Goal: Information Seeking & Learning: Check status

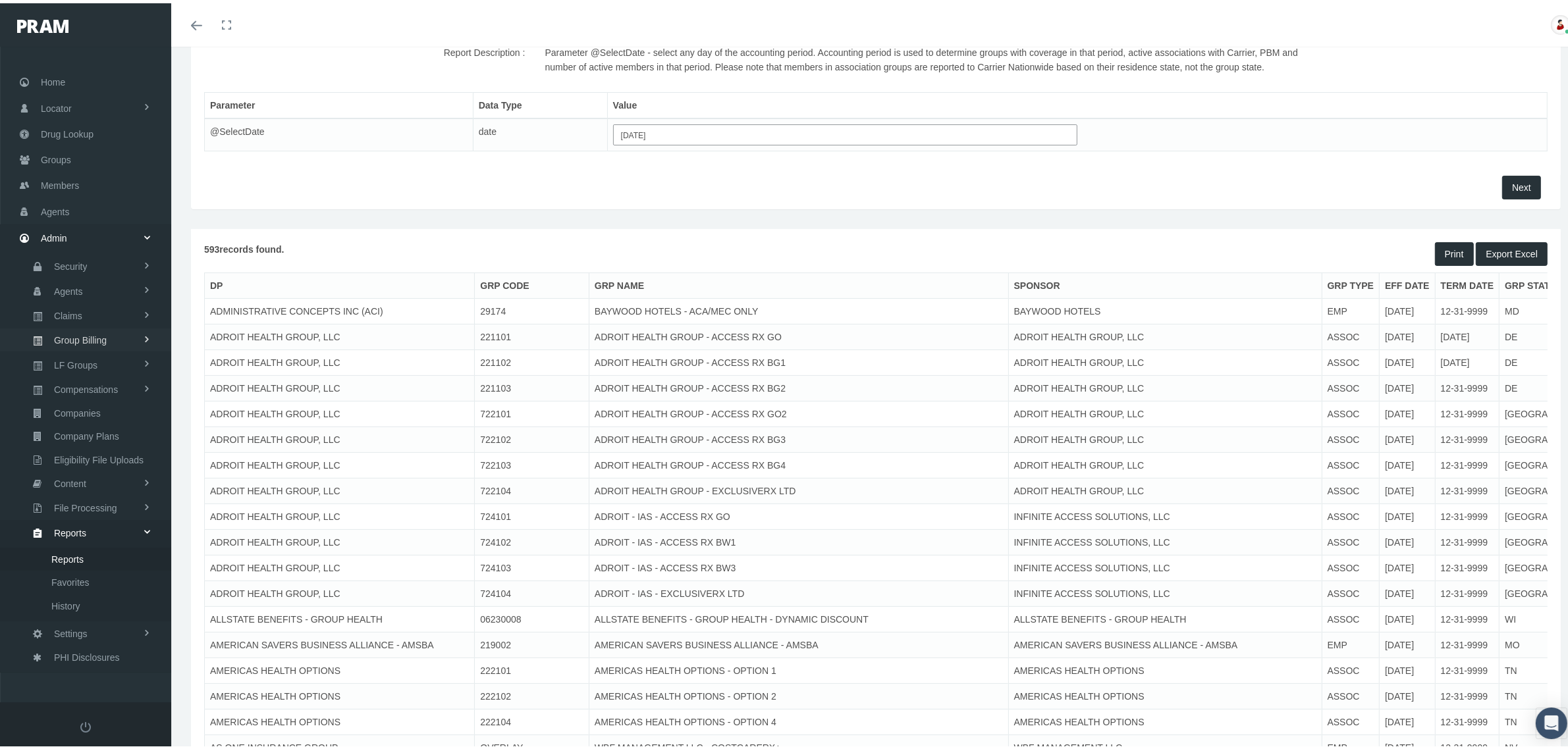
scroll to position [0, 665]
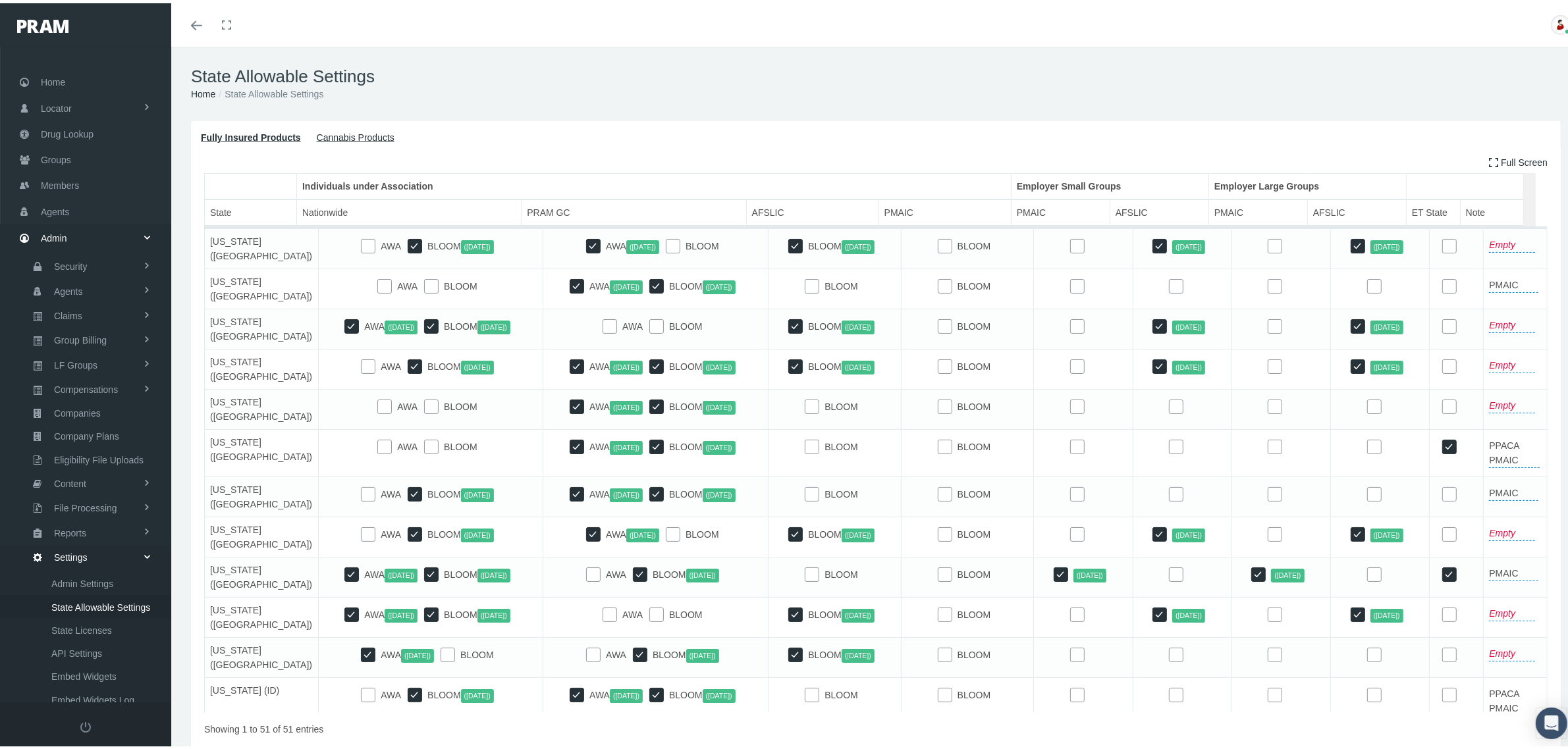
scroll to position [78, 0]
click at [830, 87] on ol "Home State Allowable Settings" at bounding box center [876, 91] width 1370 height 15
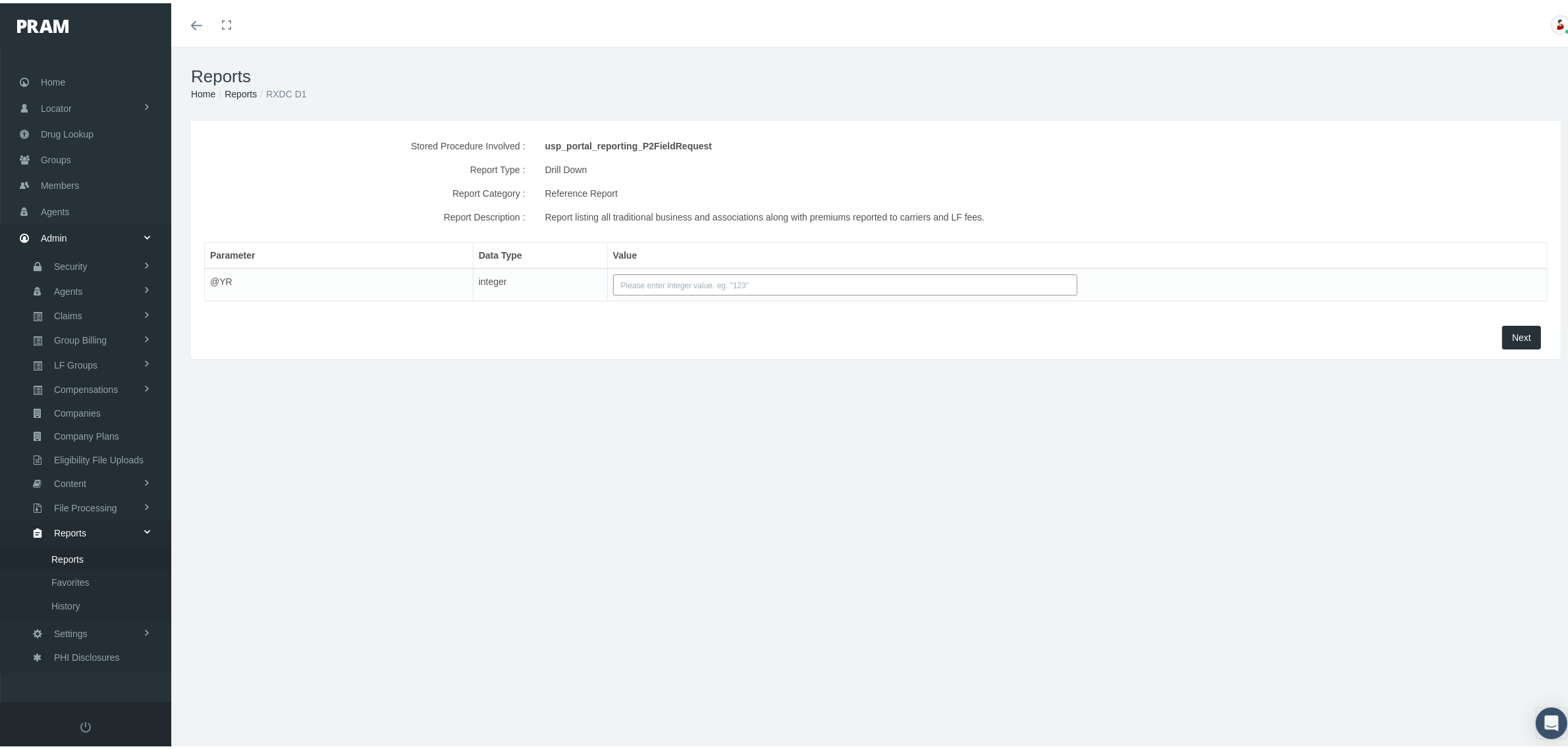
click at [718, 279] on input "text" at bounding box center [845, 281] width 465 height 21
click at [1512, 330] on span "Next" at bounding box center [1521, 334] width 19 height 10
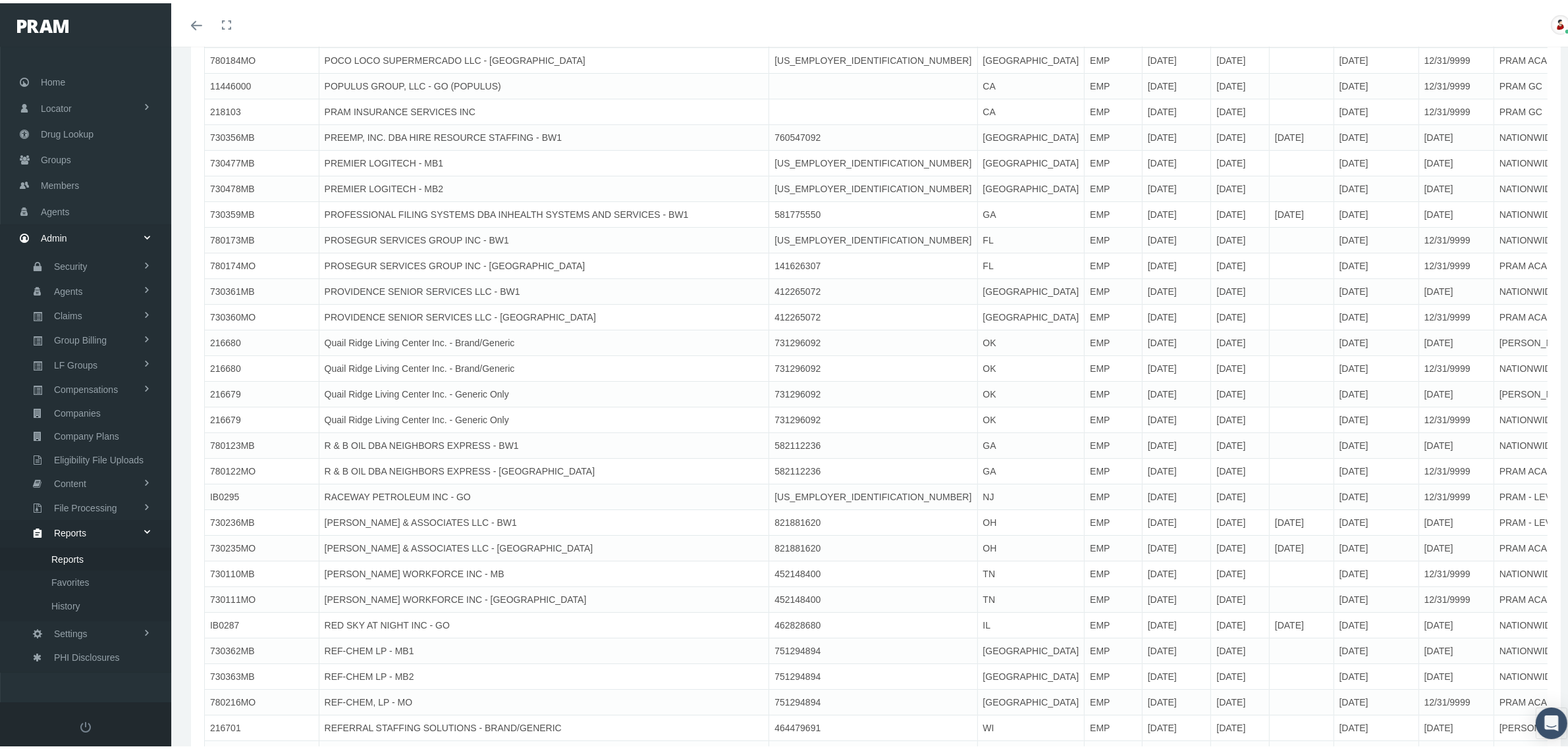
scroll to position [12671, 0]
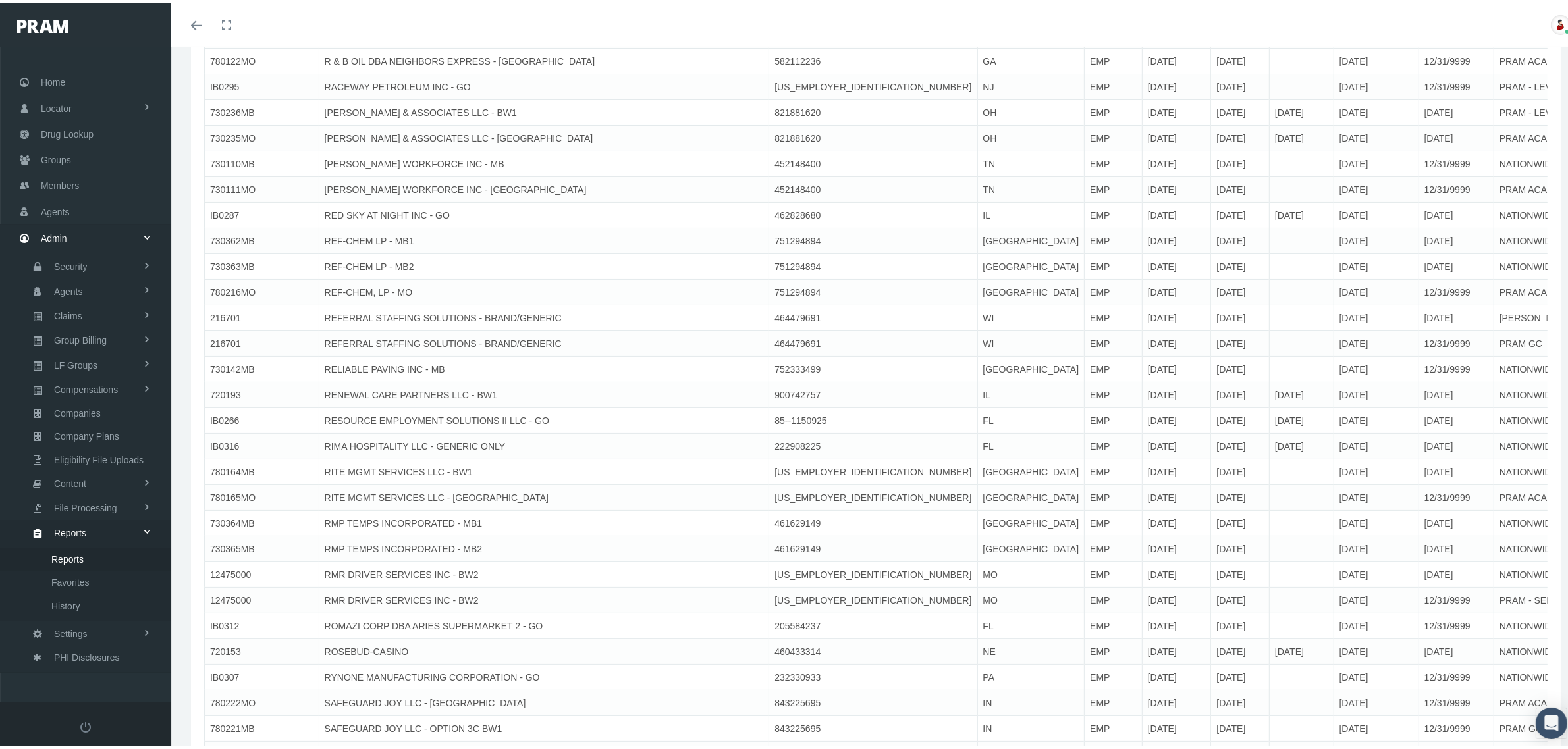
click at [1419, 276] on td "12/31/2024" at bounding box center [1456, 264] width 75 height 26
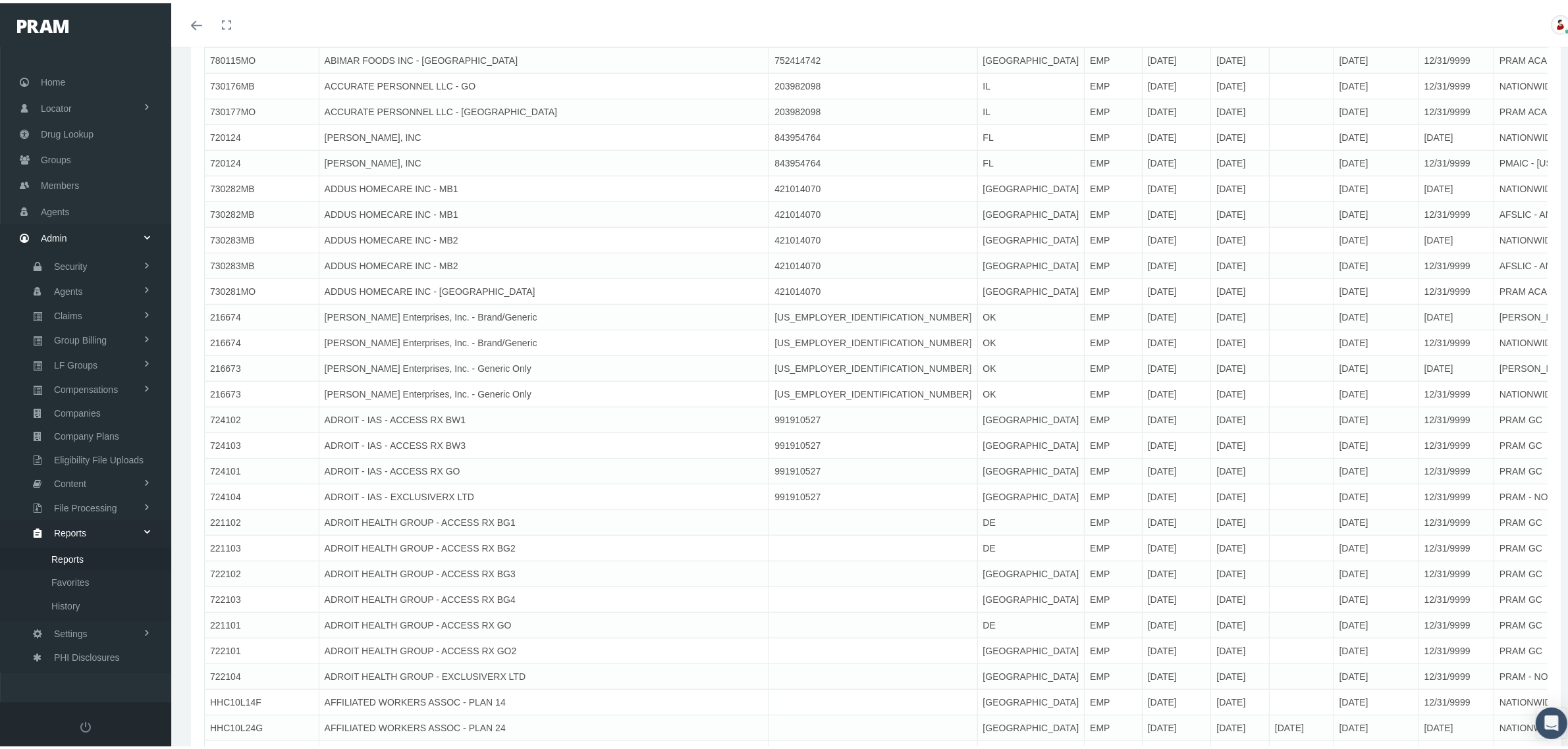
scroll to position [0, 0]
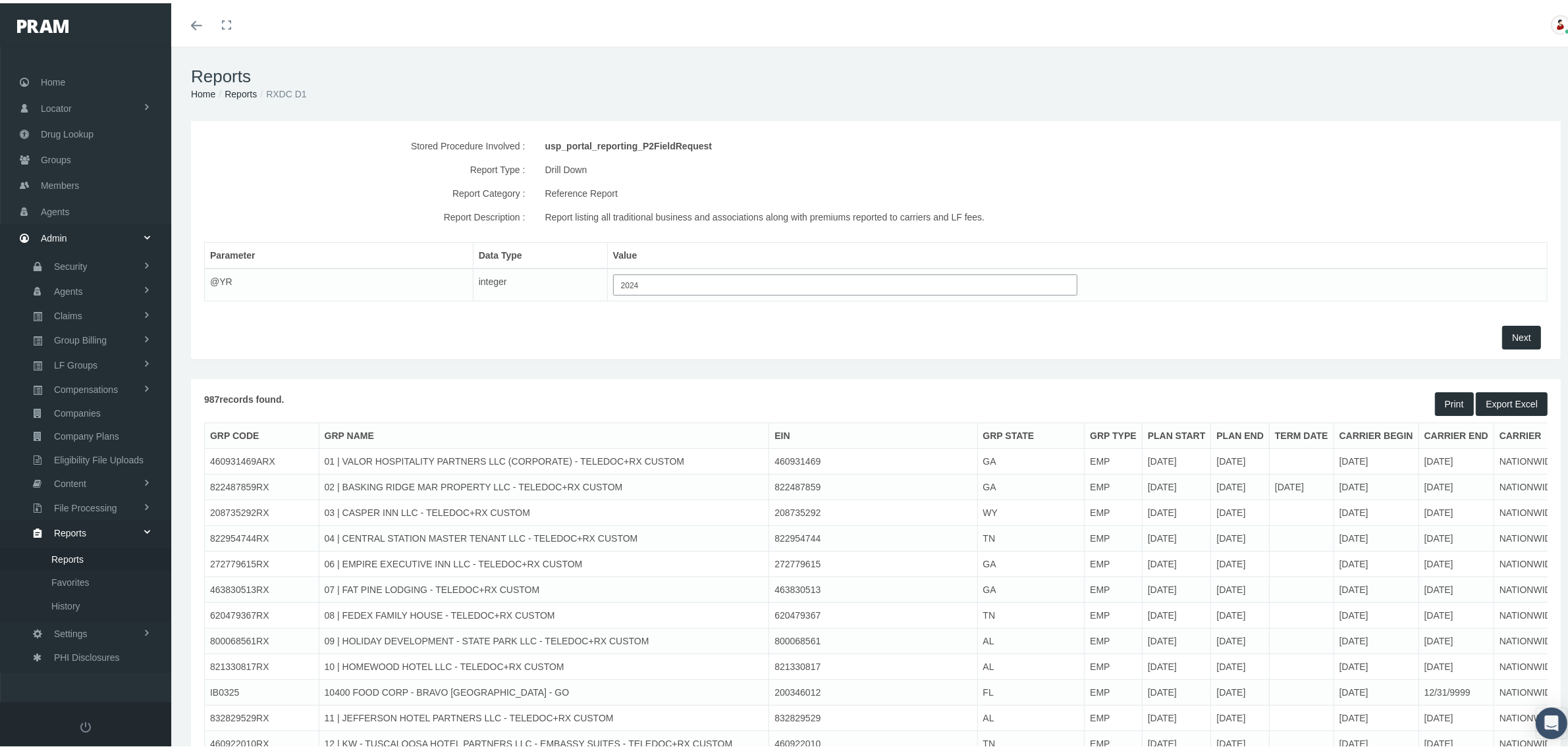
click at [1026, 286] on input "2024" at bounding box center [845, 281] width 465 height 21
type input "2025"
click at [1512, 331] on span "Next" at bounding box center [1521, 334] width 19 height 10
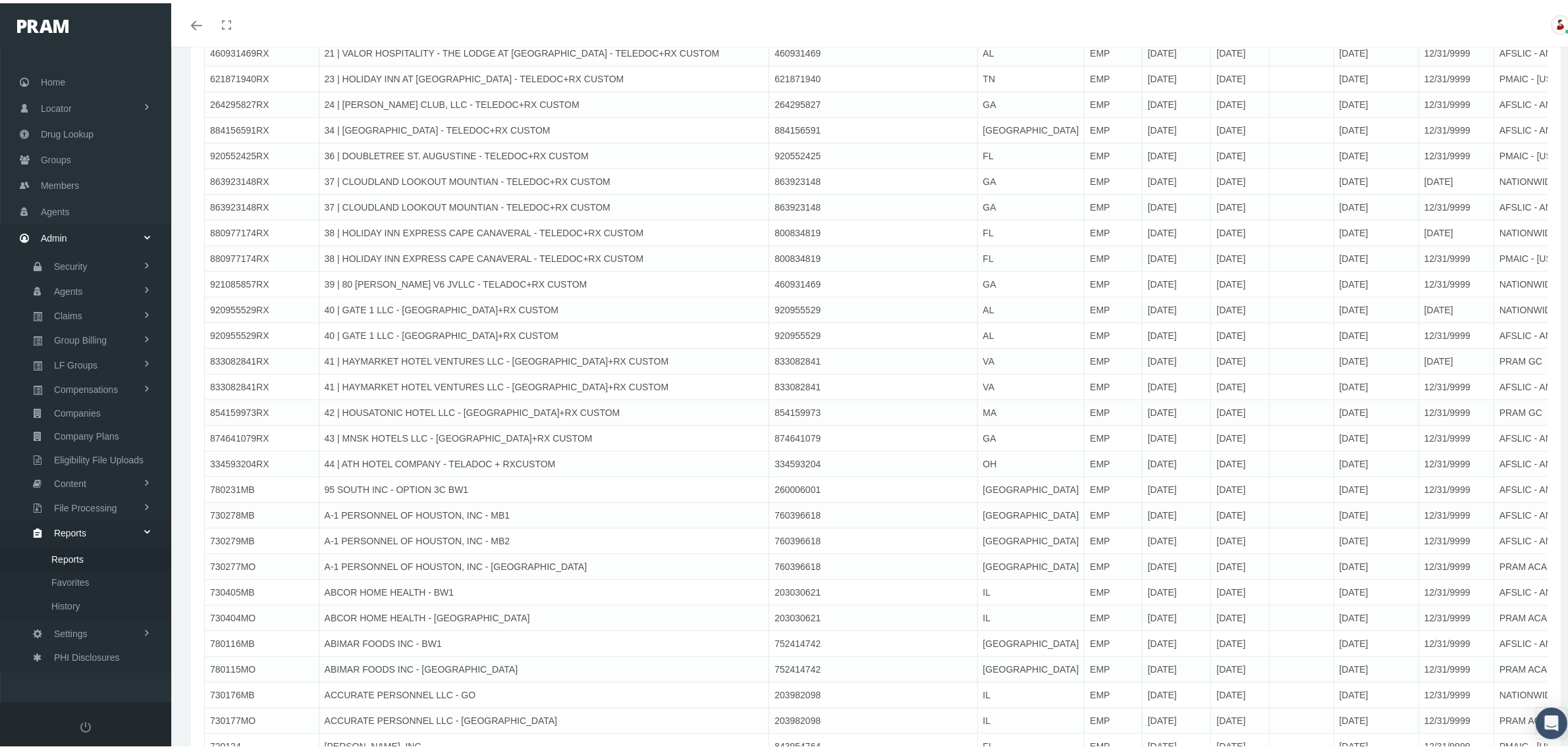
scroll to position [905, 0]
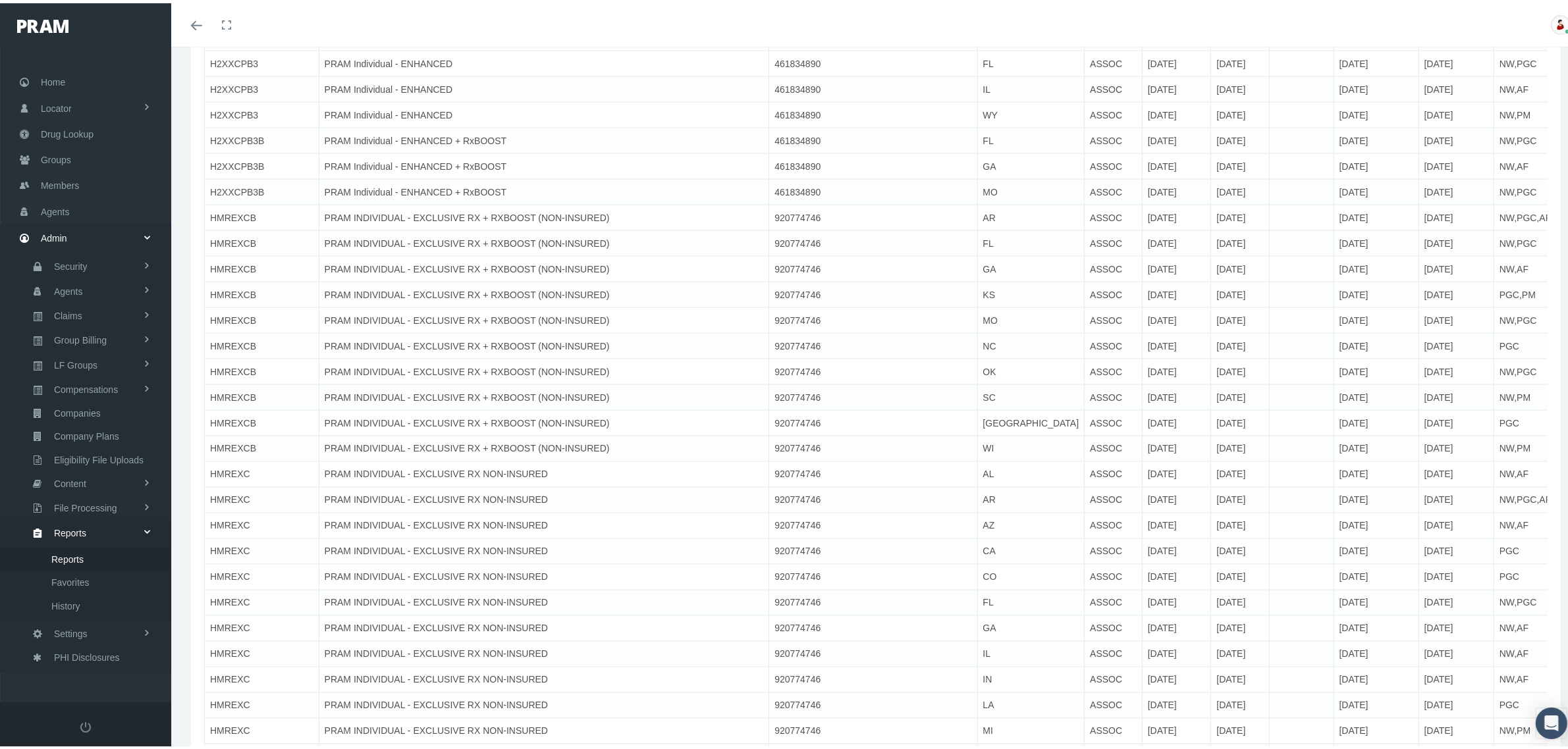
drag, startPoint x: 1199, startPoint y: 244, endPoint x: 1160, endPoint y: 452, distance: 211.6
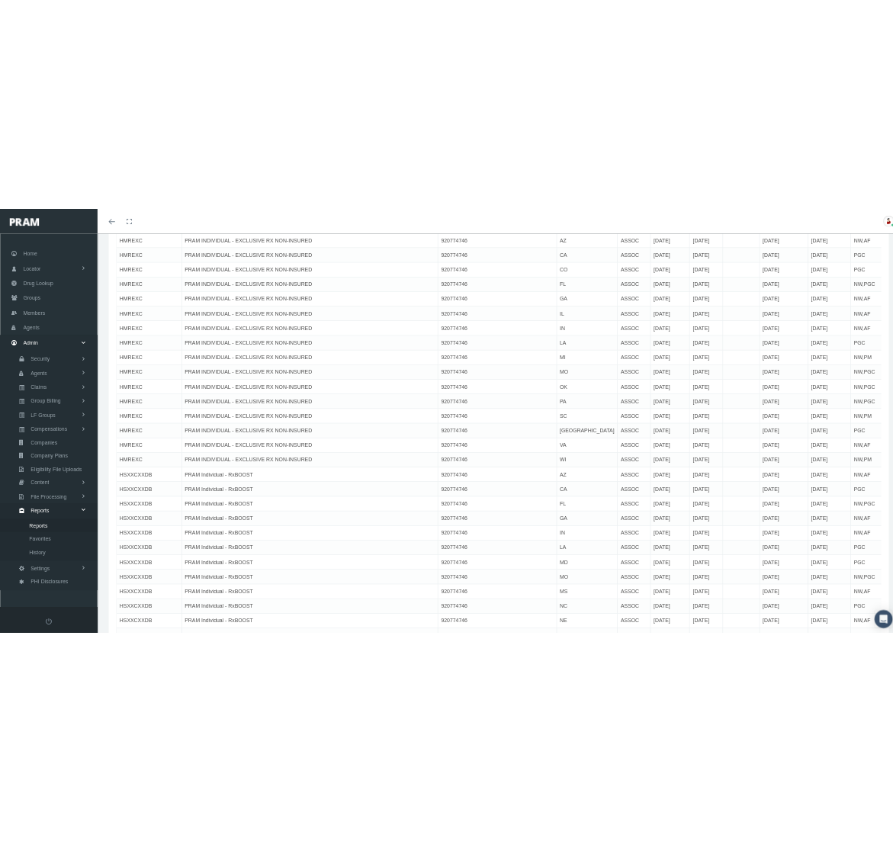
scroll to position [25423, 0]
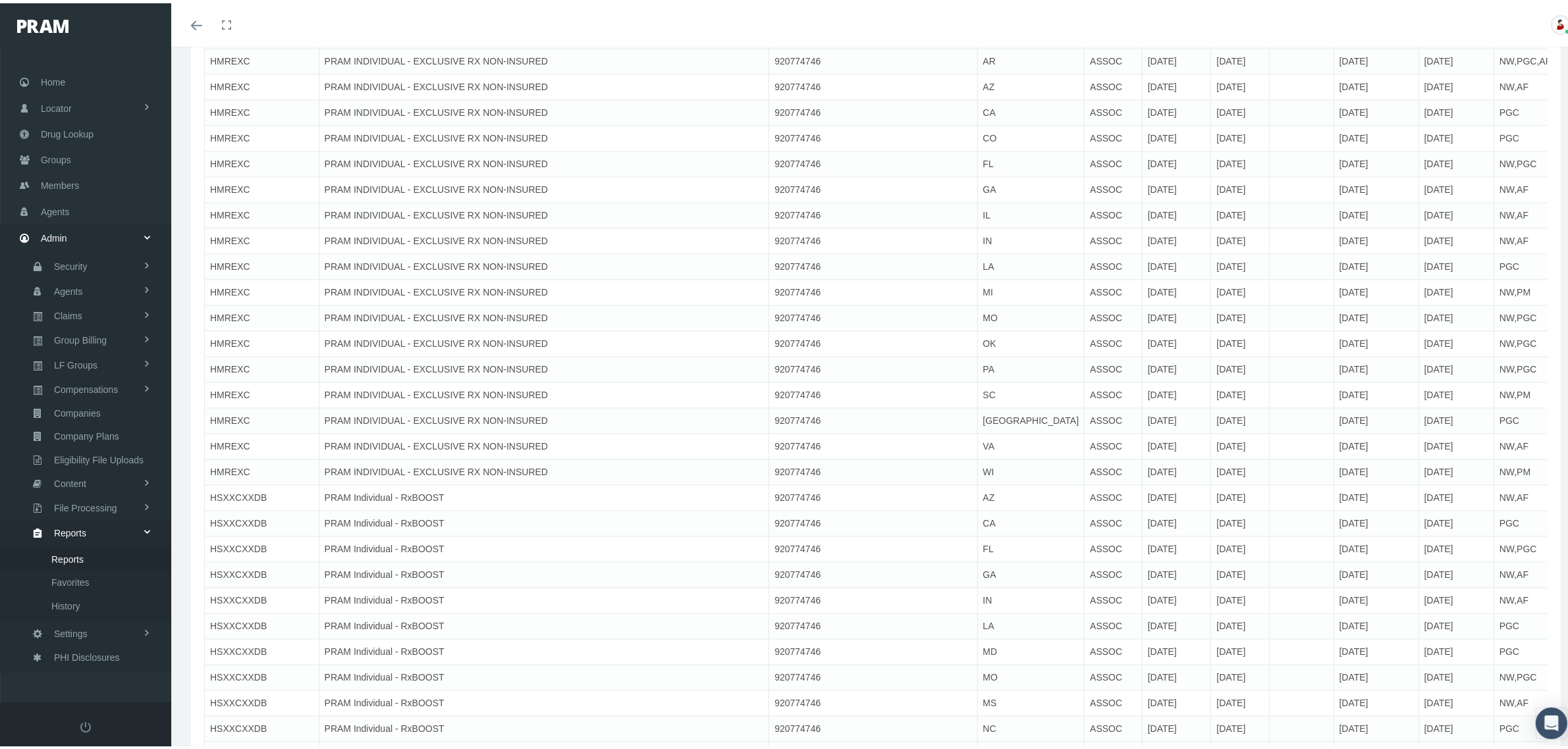
drag, startPoint x: 667, startPoint y: 326, endPoint x: 795, endPoint y: 337, distance: 128.5
click at [795, 200] on tr "HMREXC PRAM INDIVIDUAL - EXCLUSIVE RX NON-INSURED 920774746 GA ASSOC 04/01/2024…" at bounding box center [1320, 187] width 2231 height 26
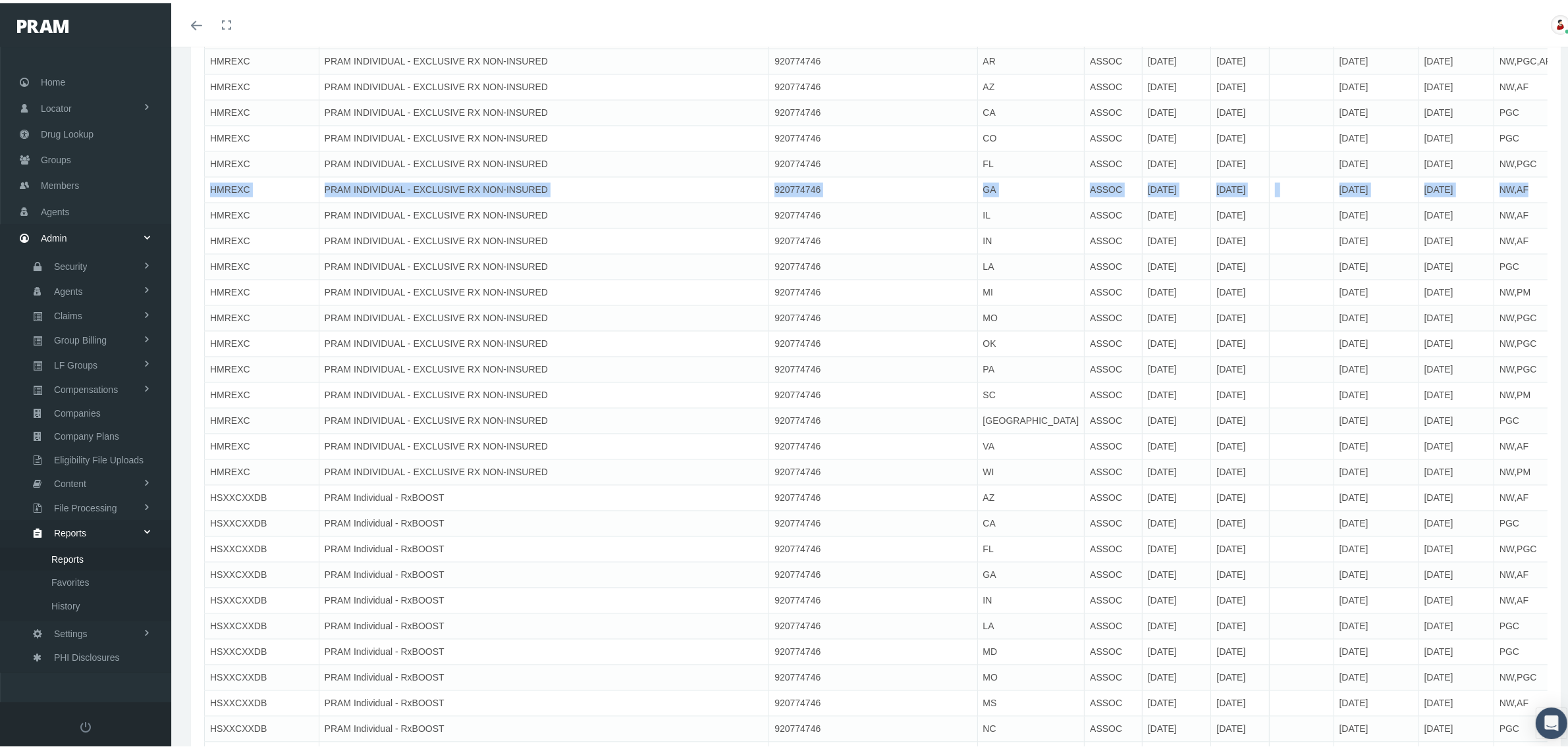
drag, startPoint x: 212, startPoint y: 329, endPoint x: 1315, endPoint y: 327, distance: 1103.0
click at [1315, 200] on tr "HMREXC PRAM INDIVIDUAL - EXCLUSIVE RX NON-INSURED 920774746 GA ASSOC 04/01/2024…" at bounding box center [1320, 187] width 2231 height 26
click at [1270, 174] on td at bounding box center [1302, 161] width 65 height 26
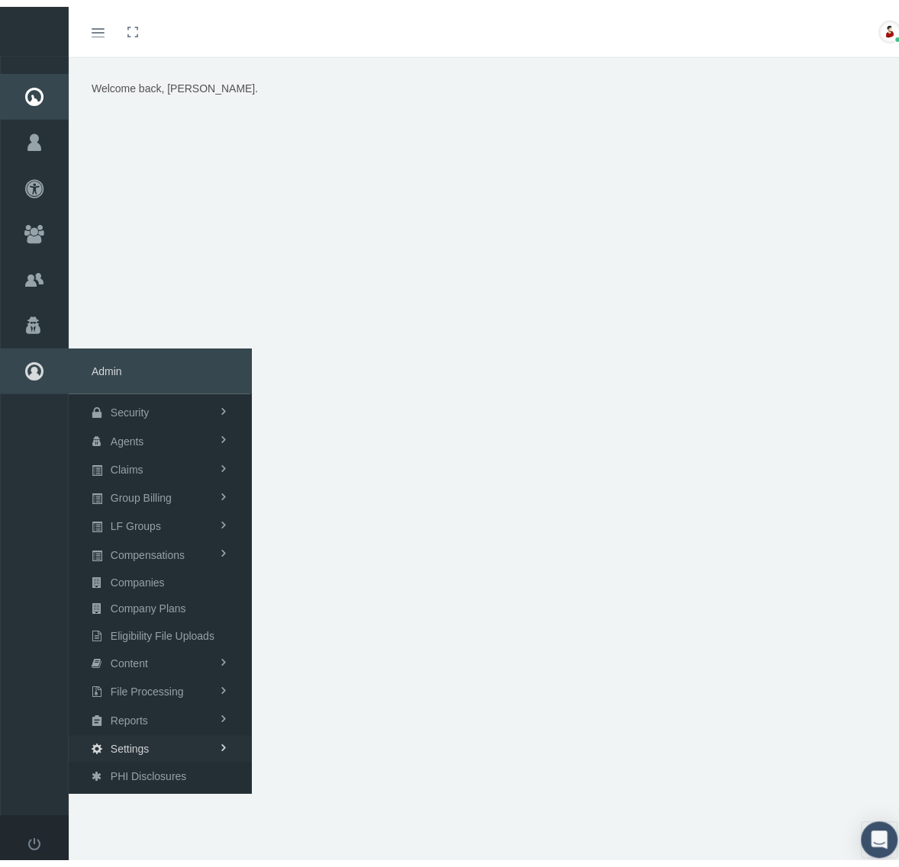
click at [166, 738] on link "Settings" at bounding box center [160, 742] width 183 height 27
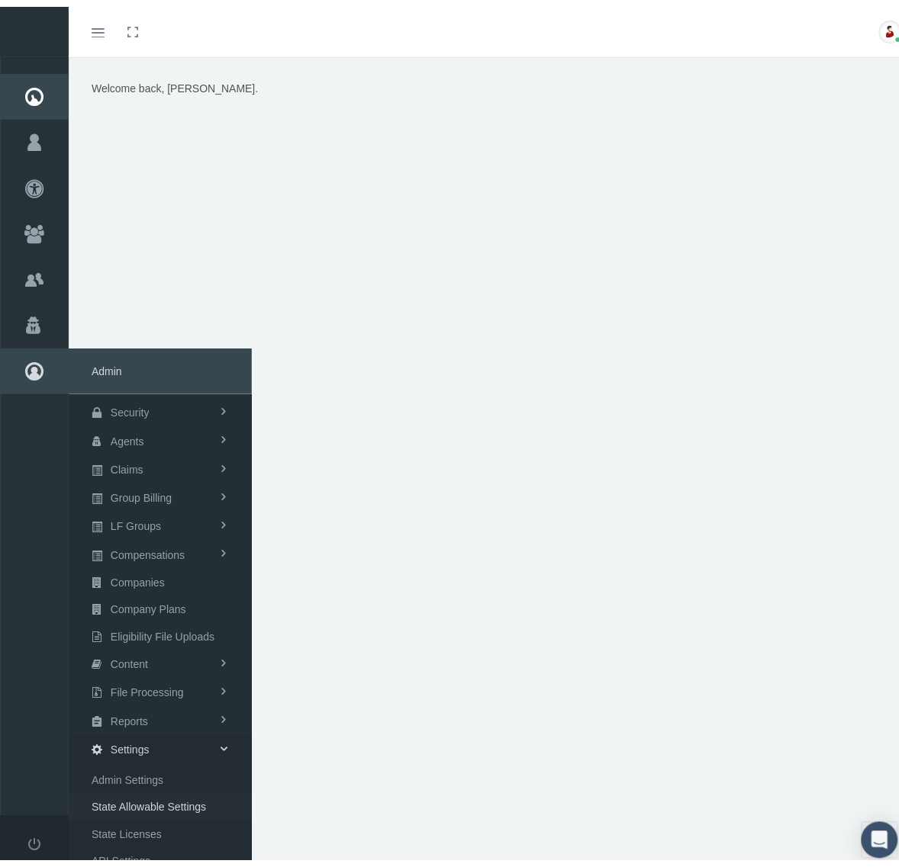
click at [168, 789] on span "State Allowable Settings" at bounding box center [149, 800] width 114 height 26
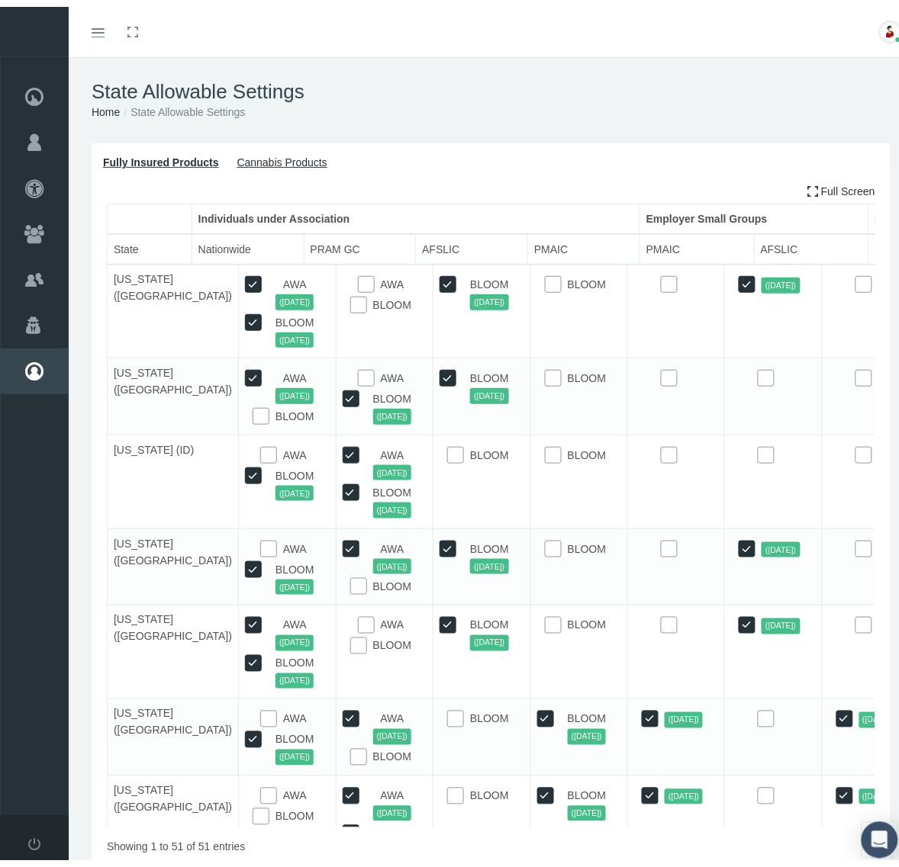
scroll to position [806, 0]
